Goal: Task Accomplishment & Management: Manage account settings

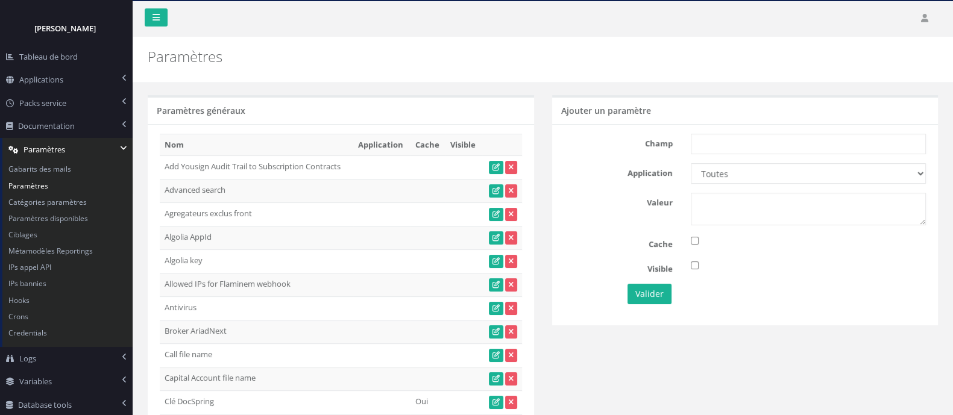
scroll to position [283, 0]
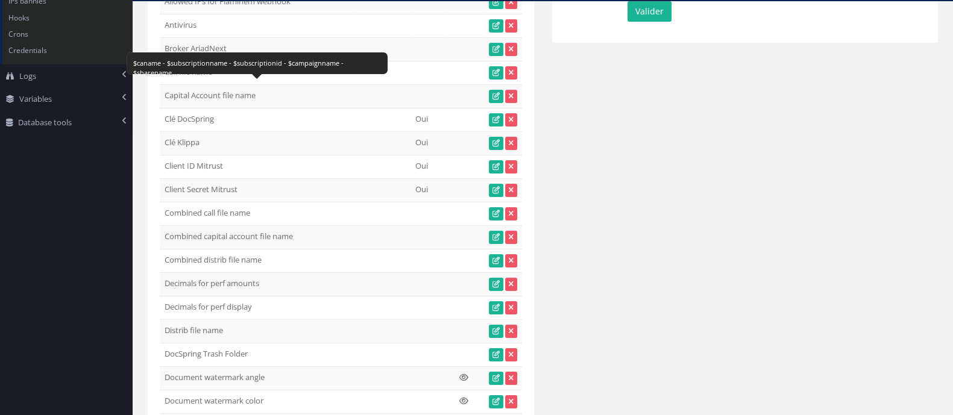
drag, startPoint x: 166, startPoint y: 95, endPoint x: 264, endPoint y: 101, distance: 98.5
click at [264, 101] on td "Capital Account file name" at bounding box center [257, 96] width 194 height 24
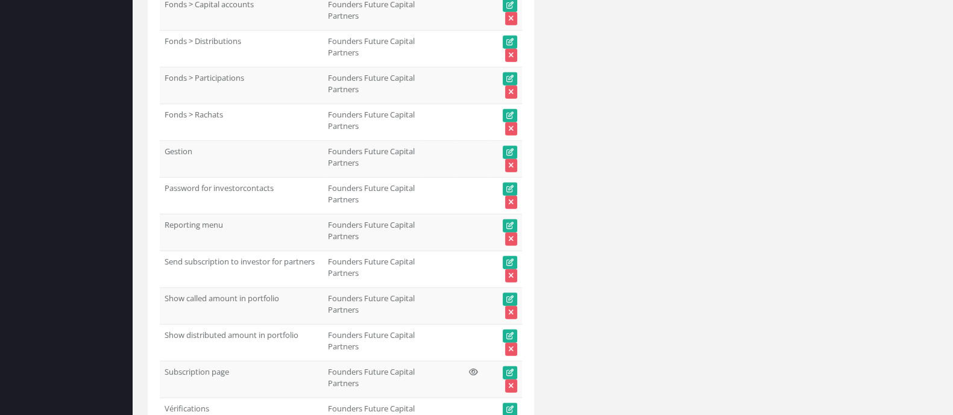
scroll to position [53893, 0]
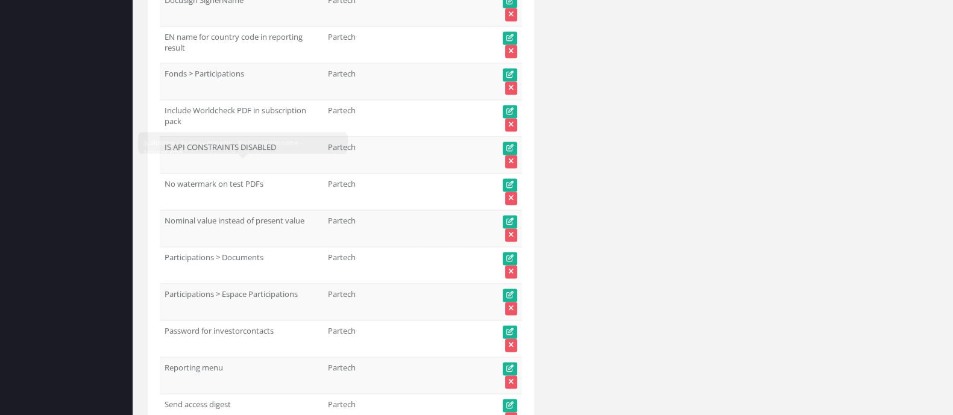
drag, startPoint x: 211, startPoint y: 171, endPoint x: 150, endPoint y: 174, distance: 61.5
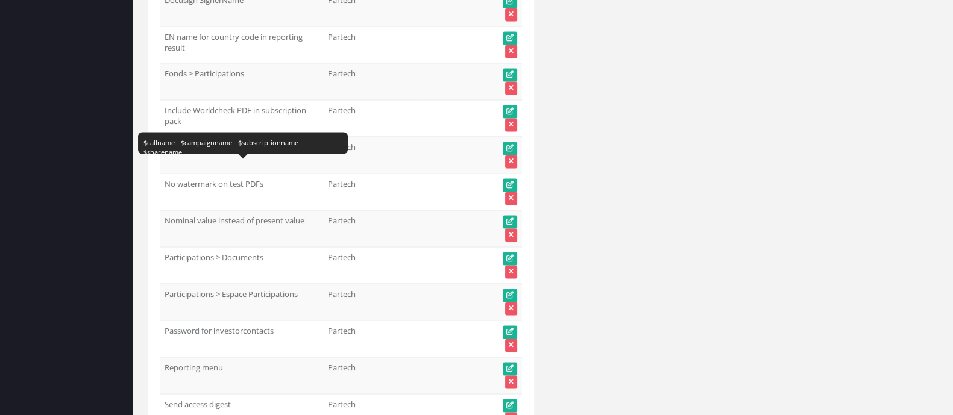
drag, startPoint x: 220, startPoint y: 174, endPoint x: 167, endPoint y: 173, distance: 53.1
copy td "Call file name"
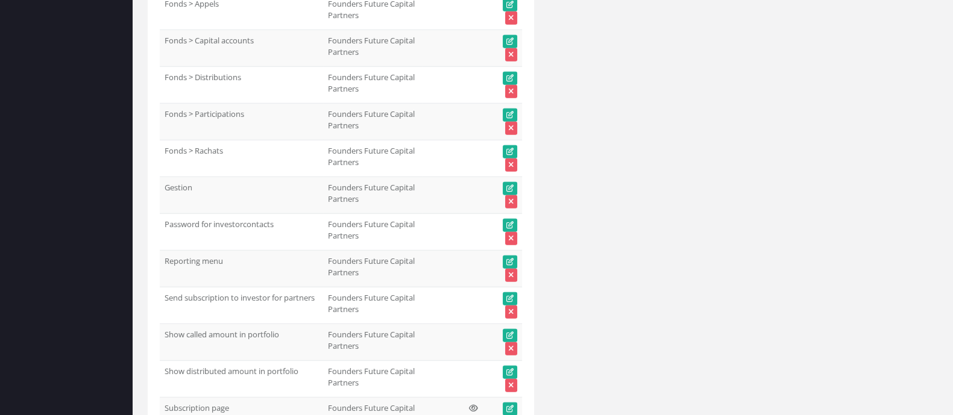
scroll to position [53857, 0]
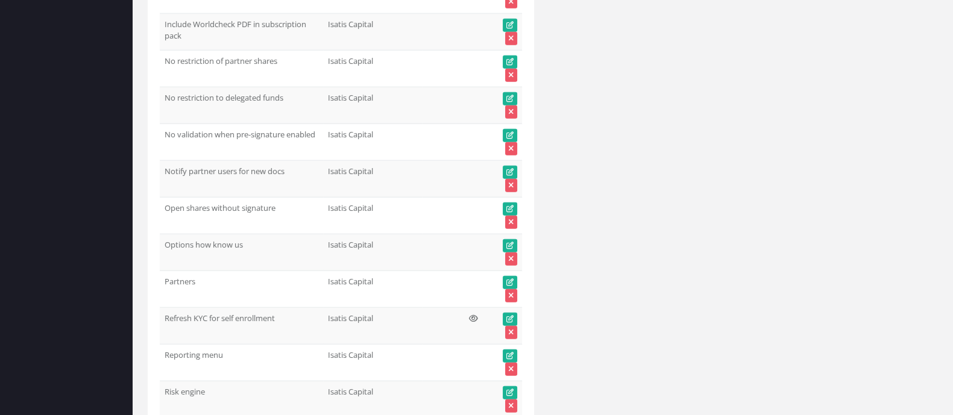
scroll to position [33250, 0]
